Goal: Task Accomplishment & Management: Manage account settings

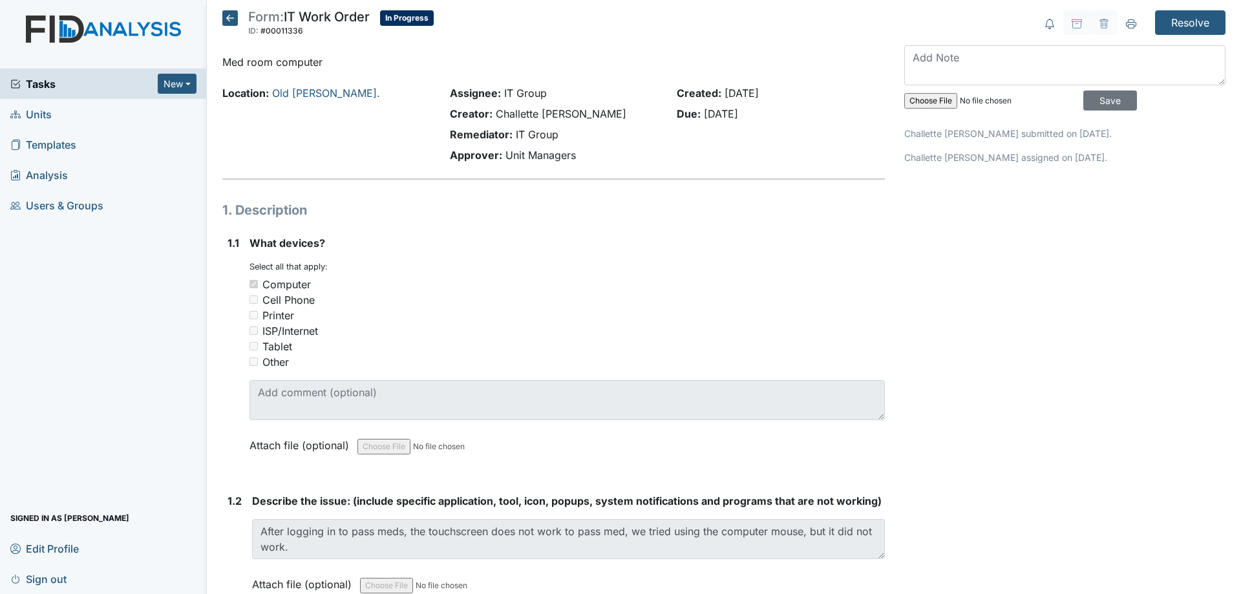
click at [231, 21] on icon at bounding box center [230, 18] width 16 height 16
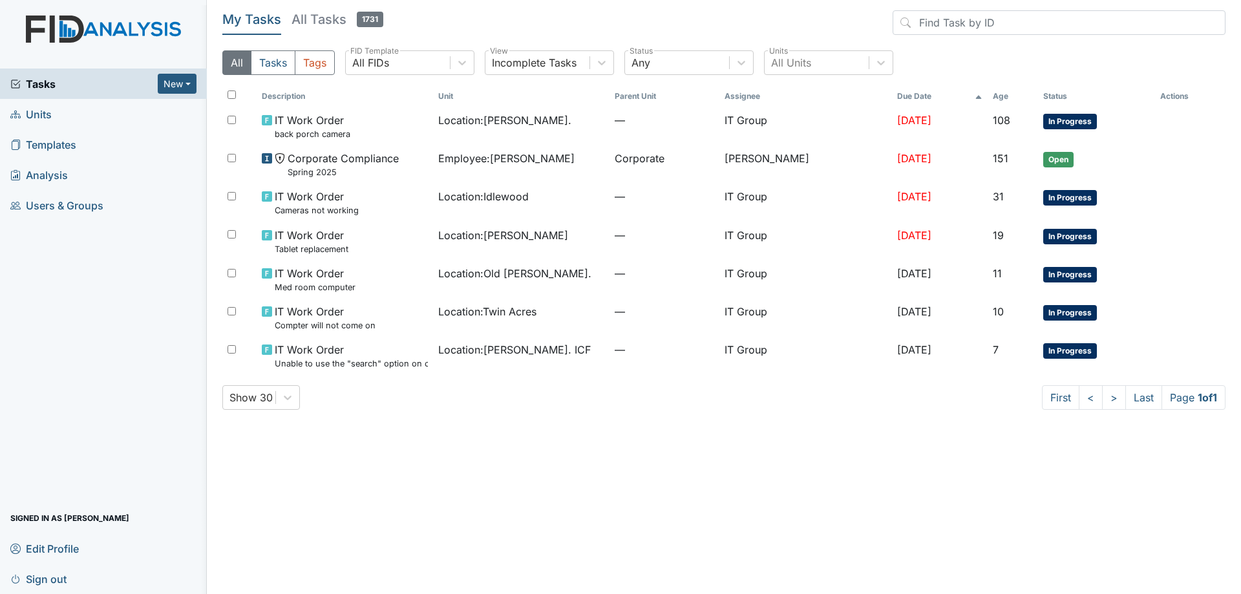
click at [328, 20] on h5 "All Tasks 1731" at bounding box center [337, 19] width 92 height 18
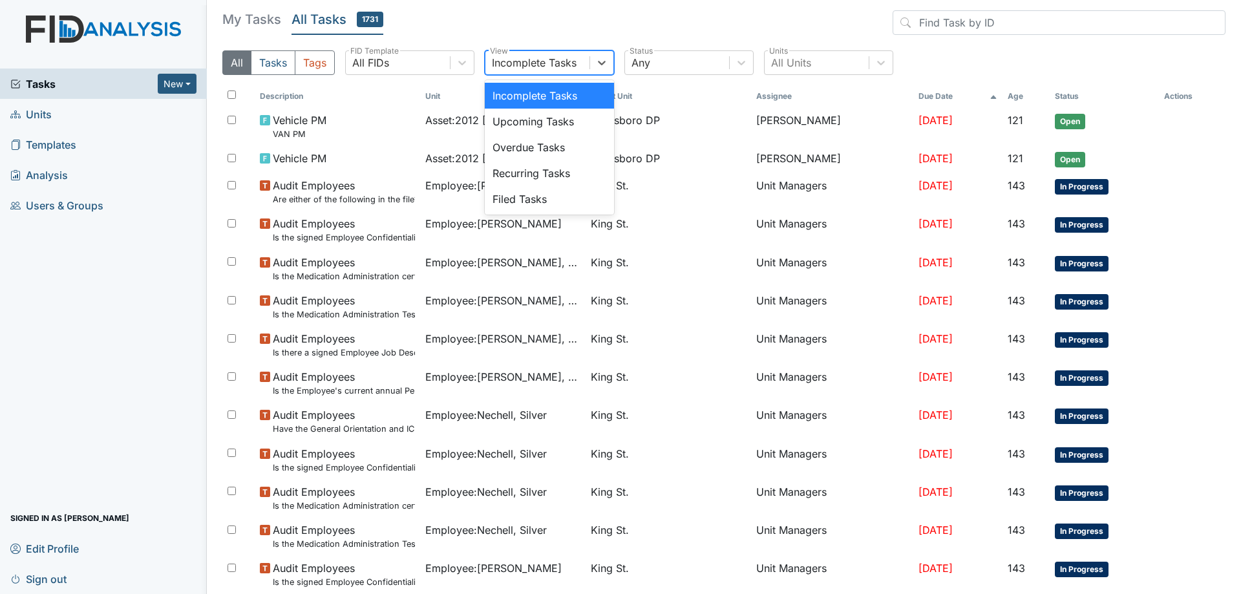
click at [576, 62] on div "Incomplete Tasks" at bounding box center [534, 63] width 85 height 16
click at [540, 191] on div "Filed Tasks" at bounding box center [549, 199] width 129 height 26
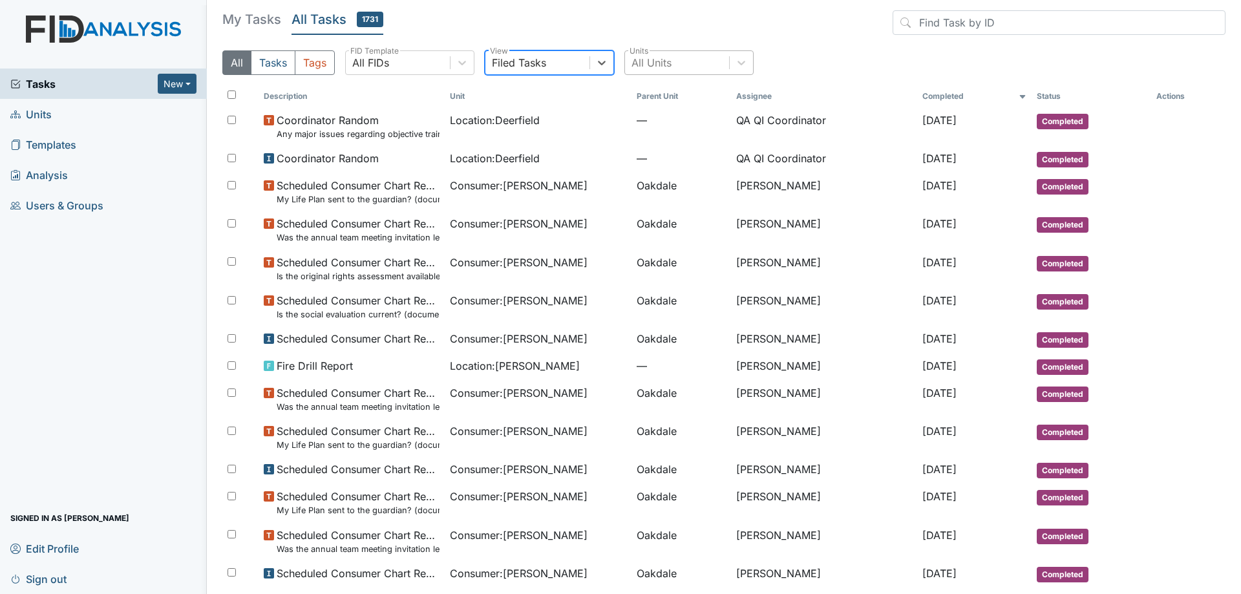
click at [698, 58] on div "All Units" at bounding box center [677, 62] width 104 height 23
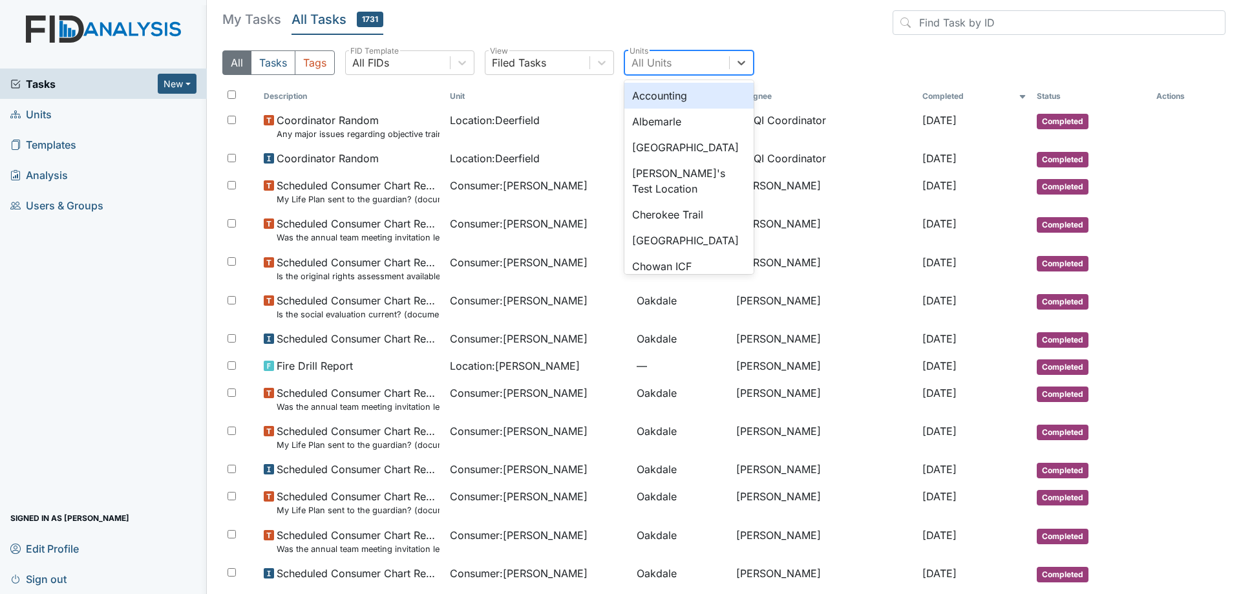
click at [700, 67] on div "All Units" at bounding box center [677, 62] width 104 height 23
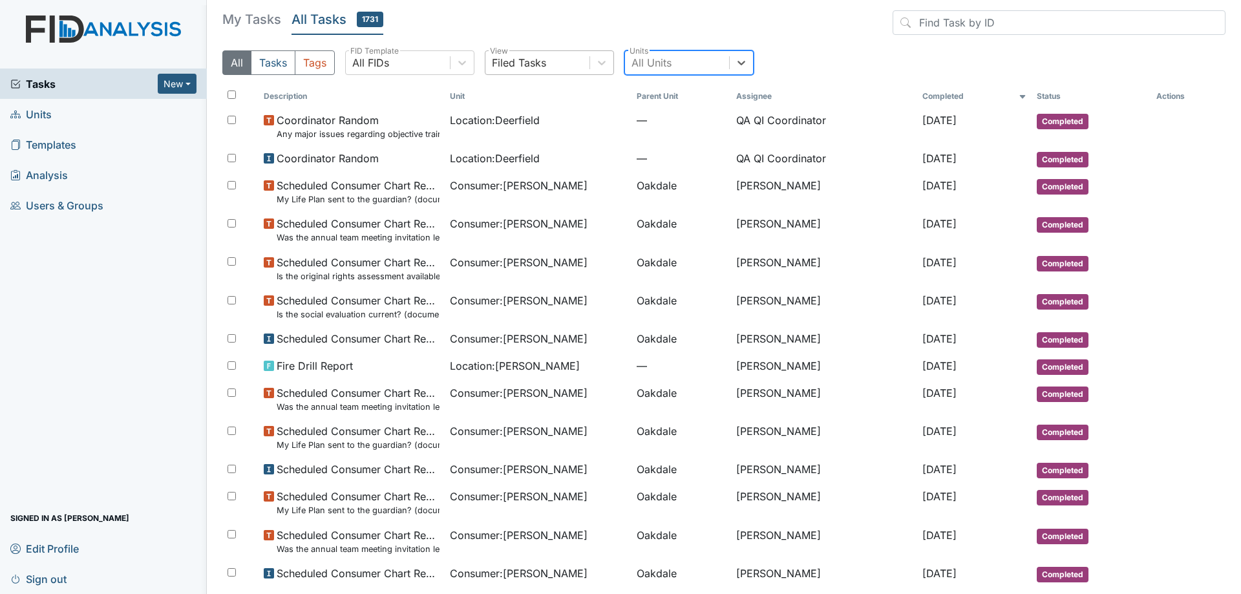
click at [583, 74] on div "Filed Tasks" at bounding box center [549, 62] width 129 height 25
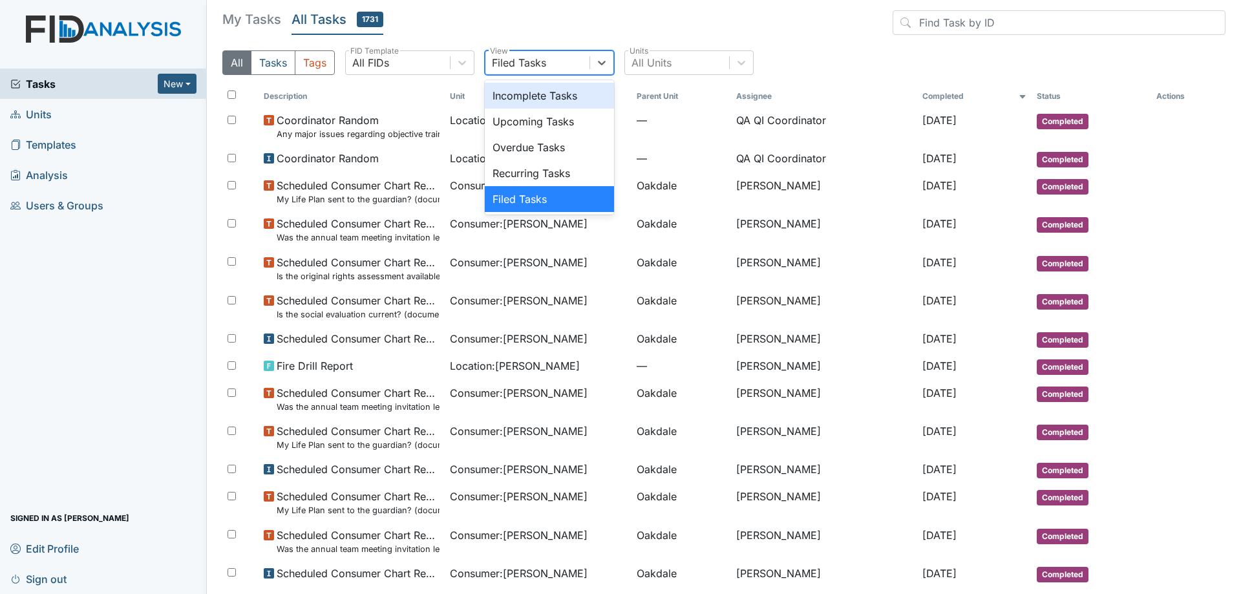
click at [557, 39] on header "My Tasks All Tasks 1731" at bounding box center [723, 25] width 1003 height 30
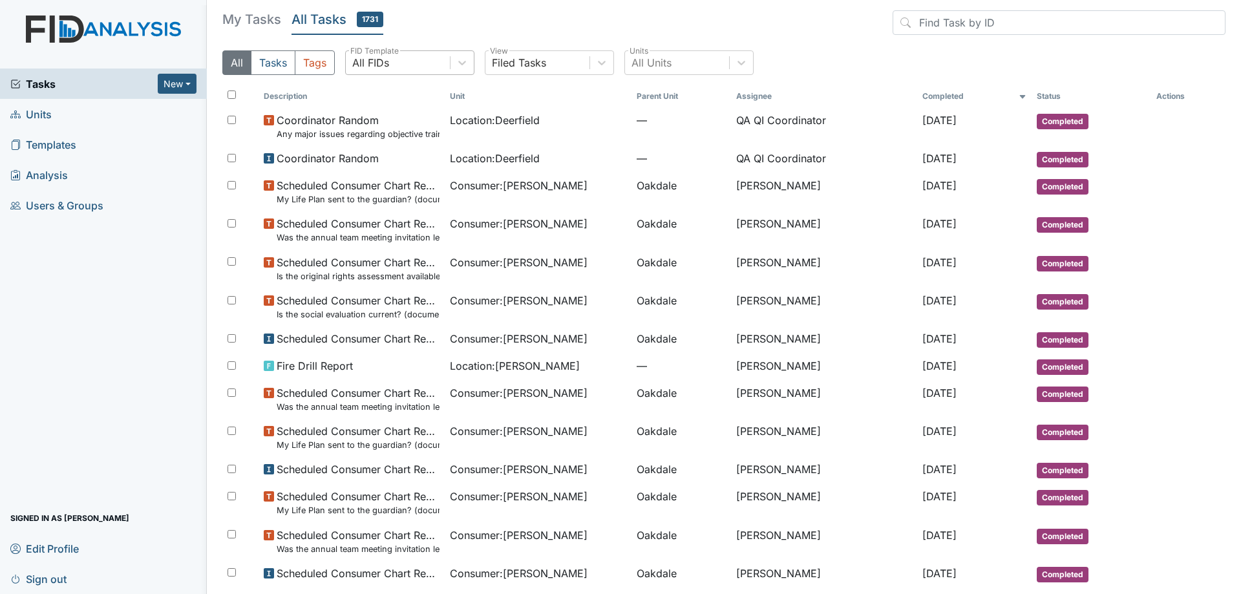
click at [420, 63] on div "All FIDs" at bounding box center [398, 62] width 104 height 23
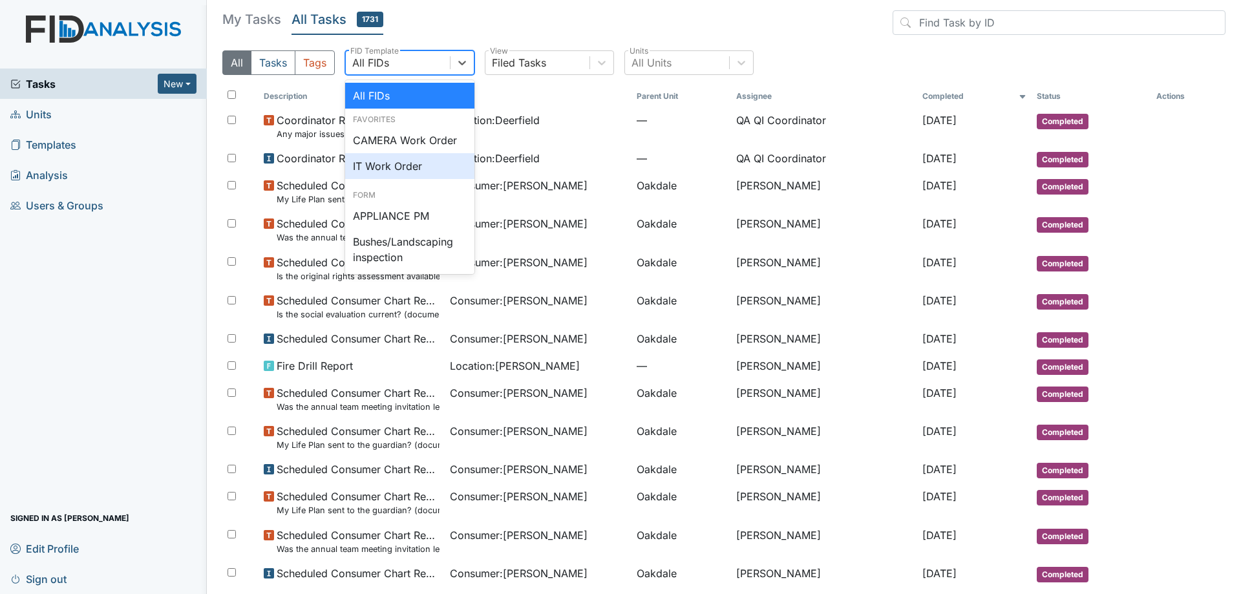
click at [403, 157] on div "IT Work Order" at bounding box center [409, 166] width 129 height 26
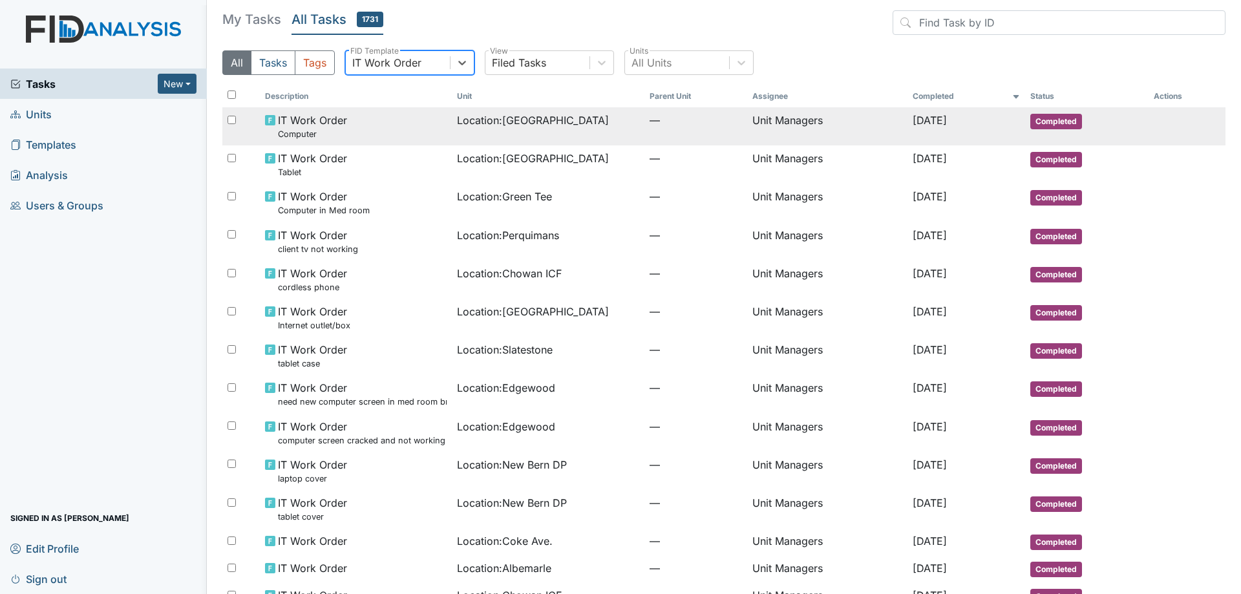
click at [652, 121] on span "—" at bounding box center [695, 120] width 92 height 16
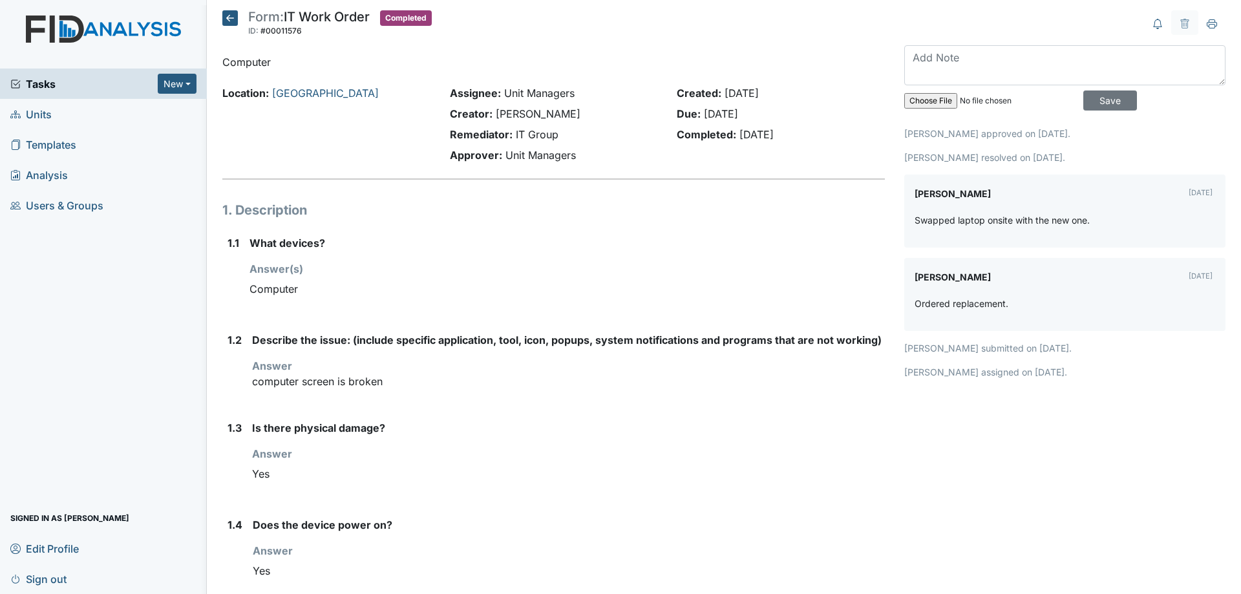
click at [236, 17] on icon at bounding box center [230, 18] width 16 height 16
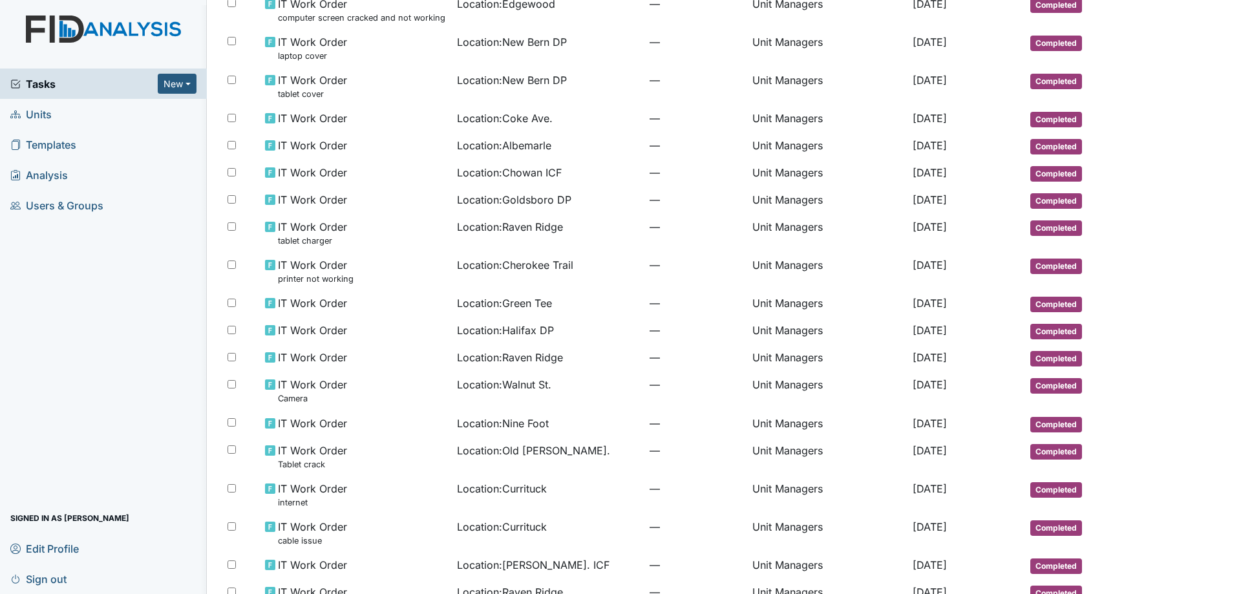
scroll to position [452, 0]
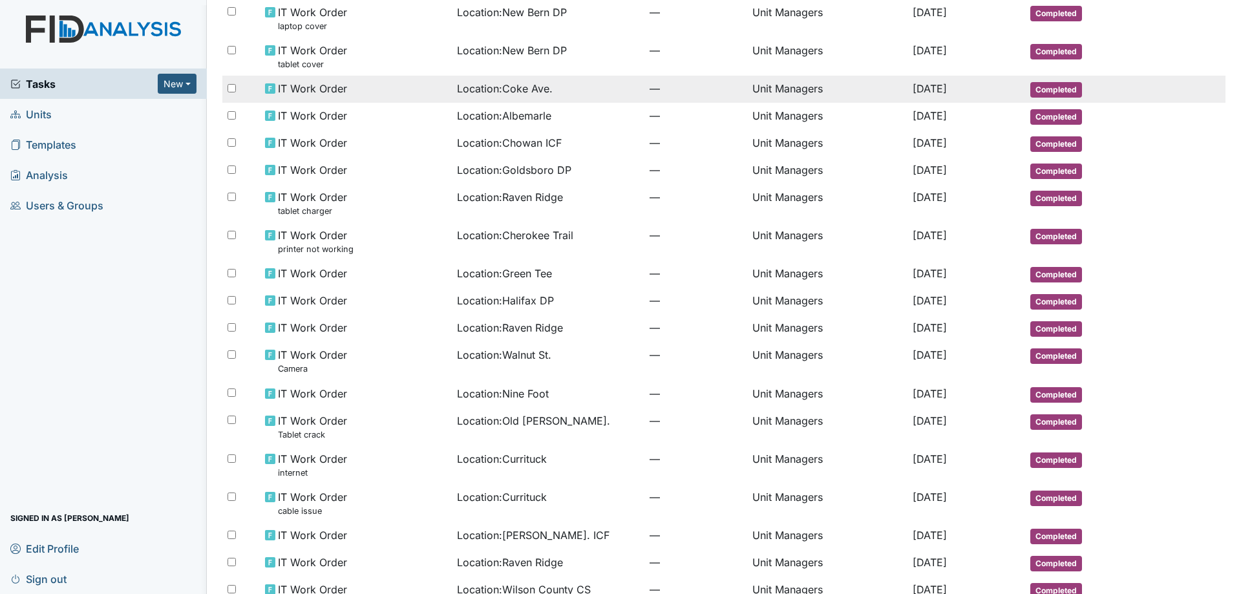
click at [574, 87] on div "Location : [GEOGRAPHIC_DATA]." at bounding box center [548, 89] width 182 height 16
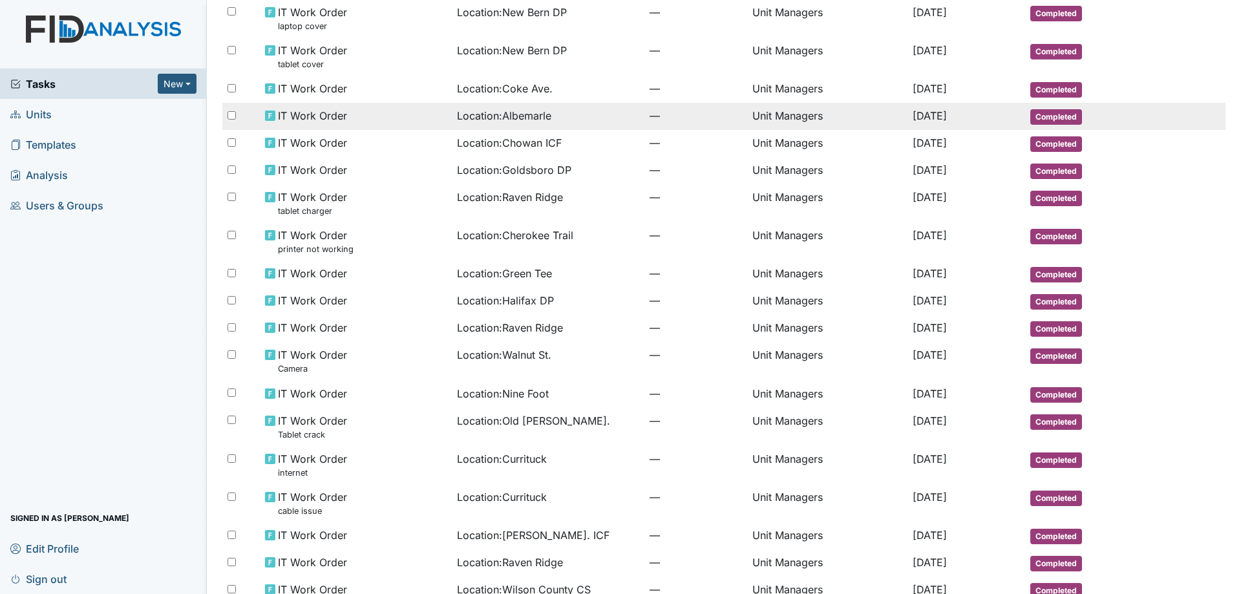
click at [417, 122] on div "IT Work Order" at bounding box center [356, 116] width 182 height 16
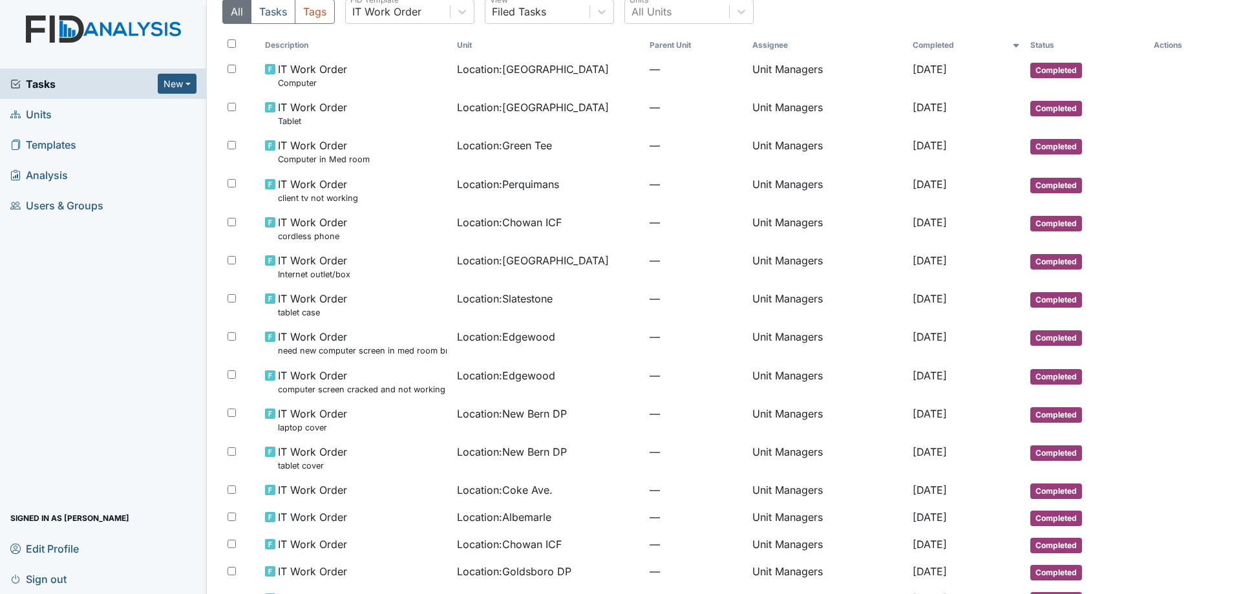
scroll to position [0, 0]
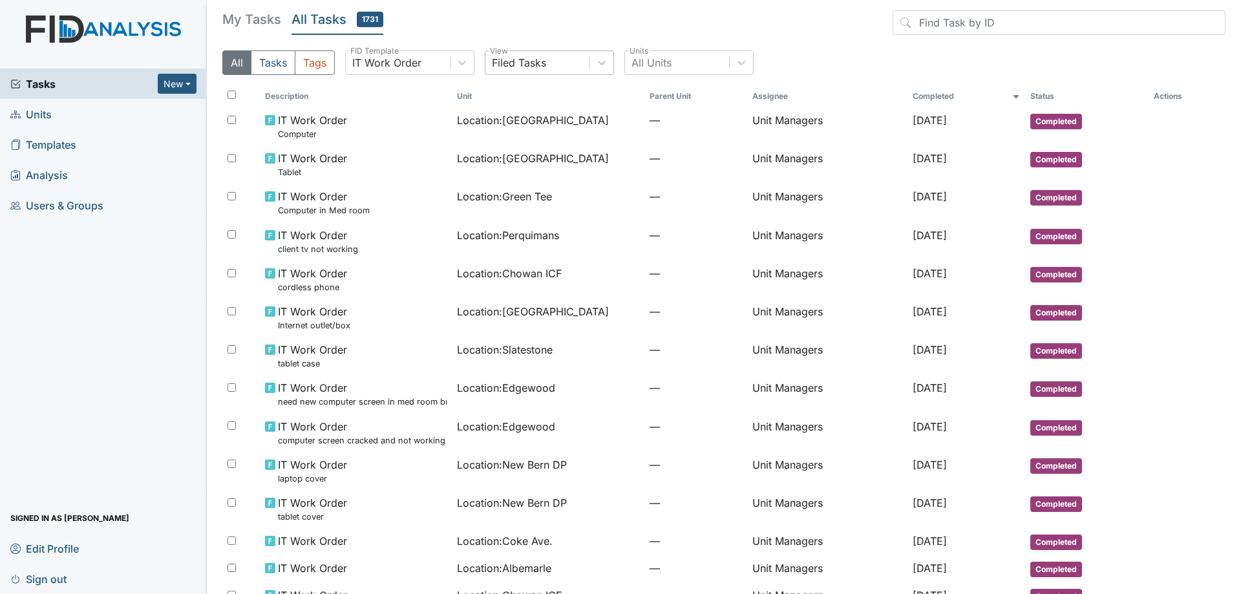
click at [538, 53] on div "Filed Tasks" at bounding box center [537, 62] width 104 height 23
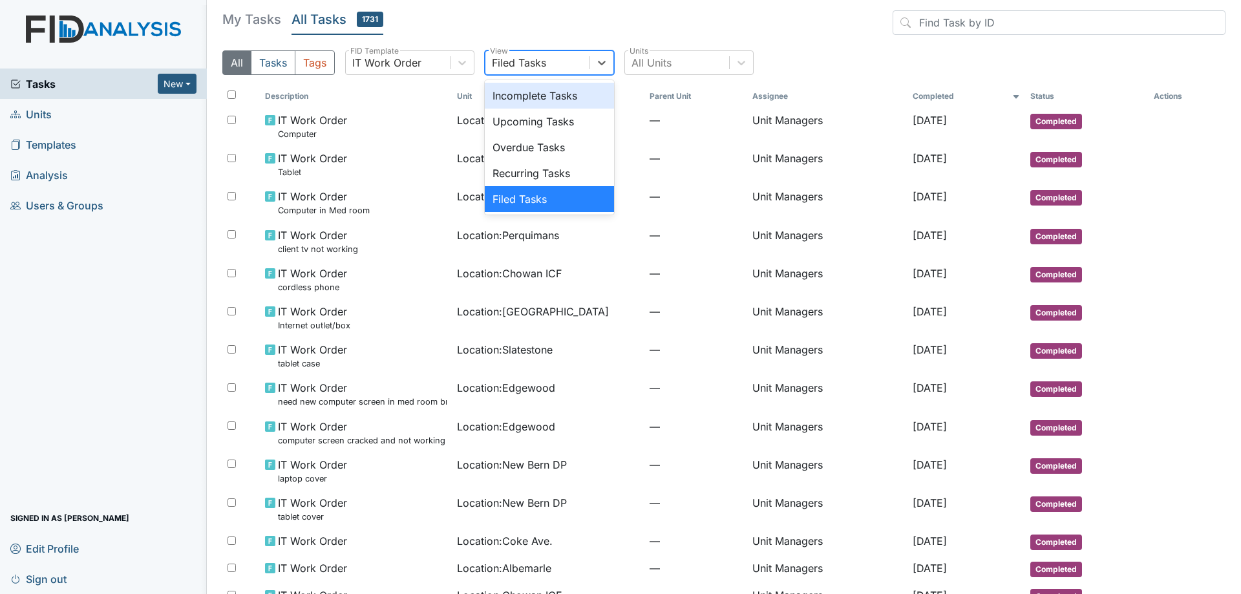
click at [535, 91] on div "Incomplete Tasks" at bounding box center [549, 96] width 129 height 26
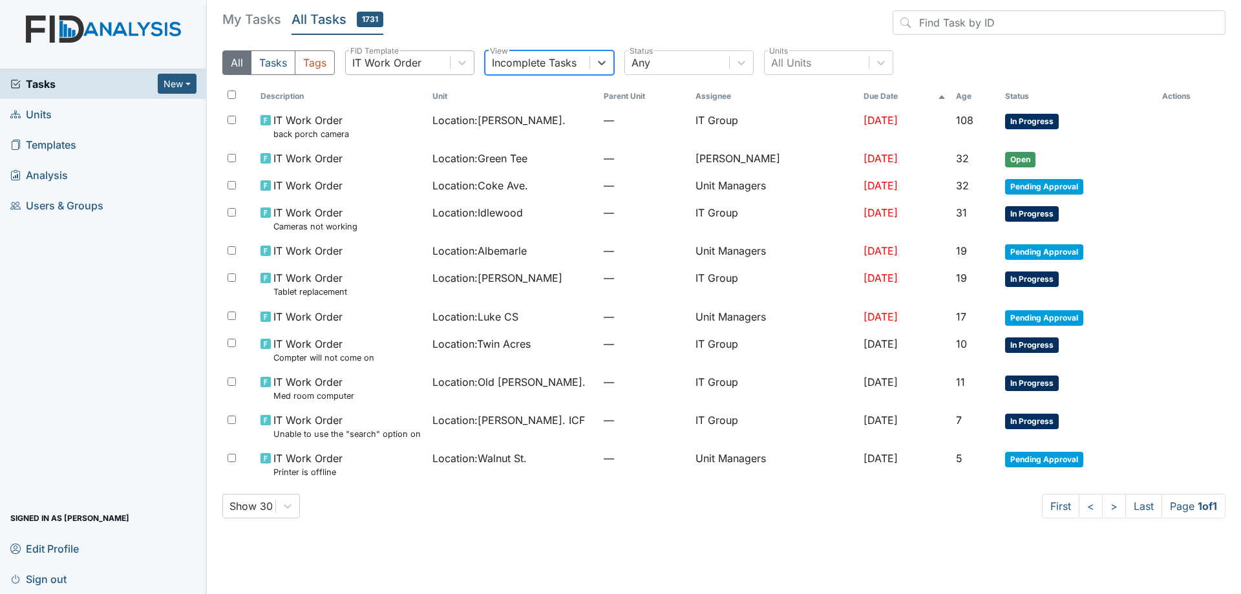
click at [395, 54] on div "IT Work Order" at bounding box center [398, 62] width 104 height 23
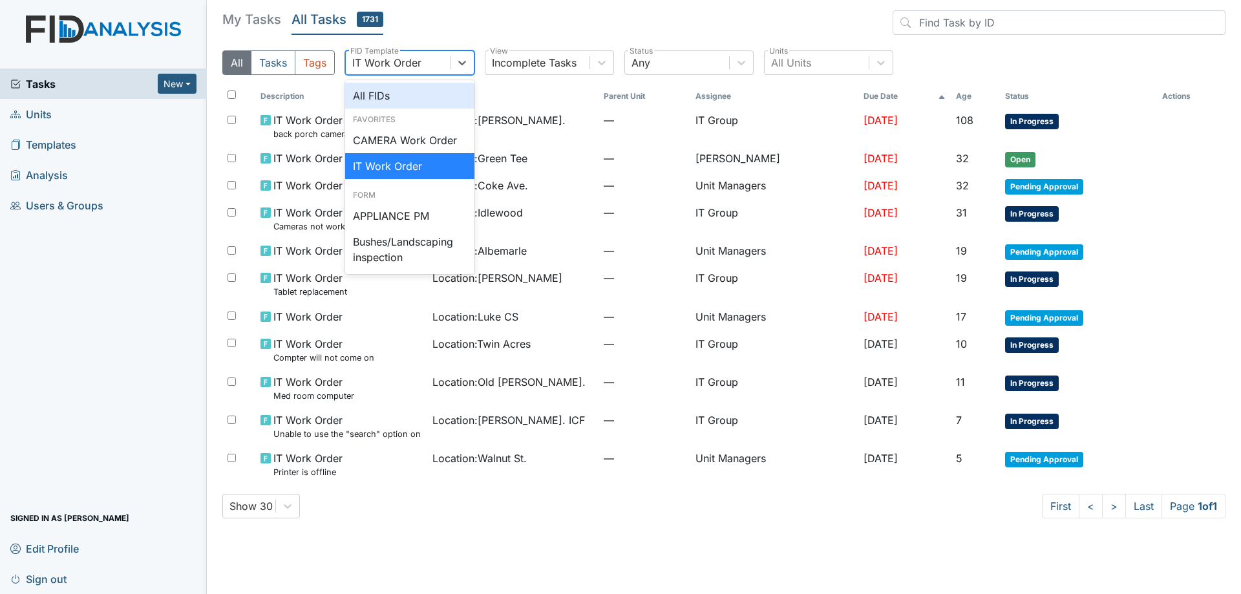
click at [390, 99] on div "All FIDs" at bounding box center [409, 96] width 129 height 26
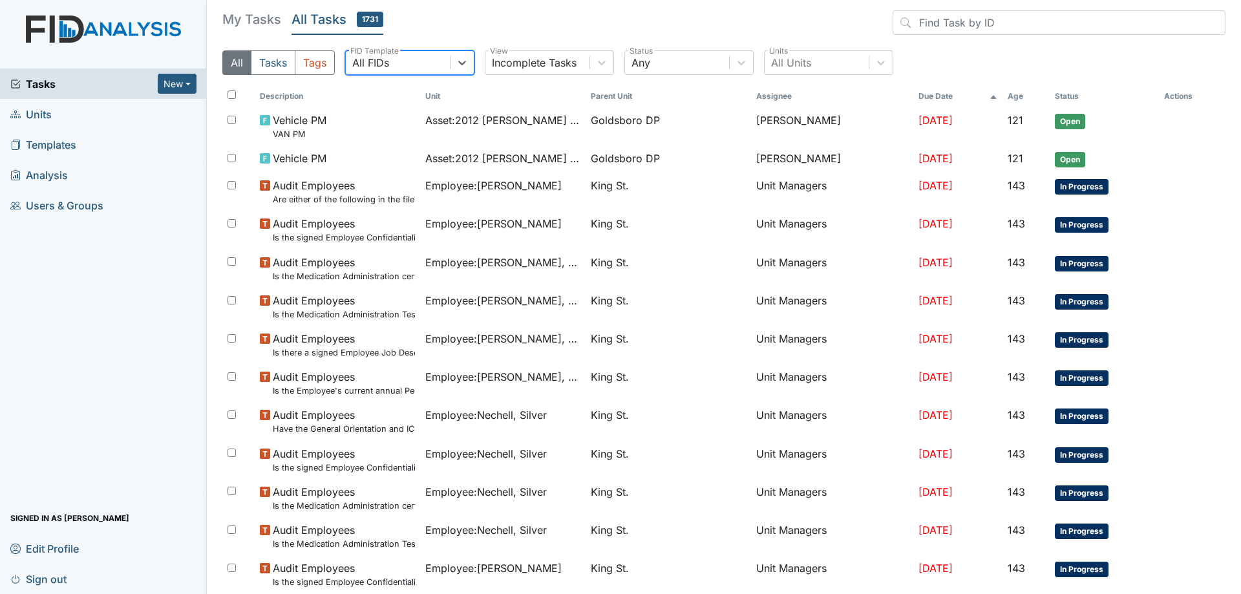
click at [266, 23] on h5 "My Tasks" at bounding box center [251, 19] width 59 height 18
